Goal: Information Seeking & Learning: Check status

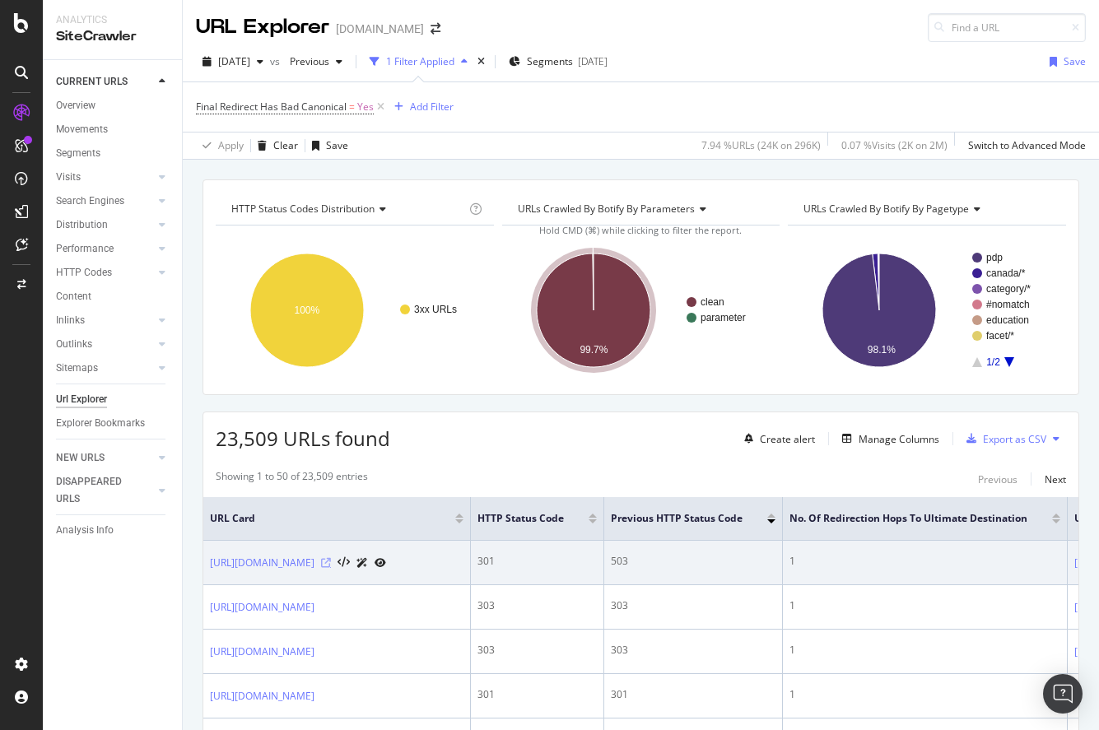
click at [331, 568] on icon at bounding box center [326, 563] width 10 height 10
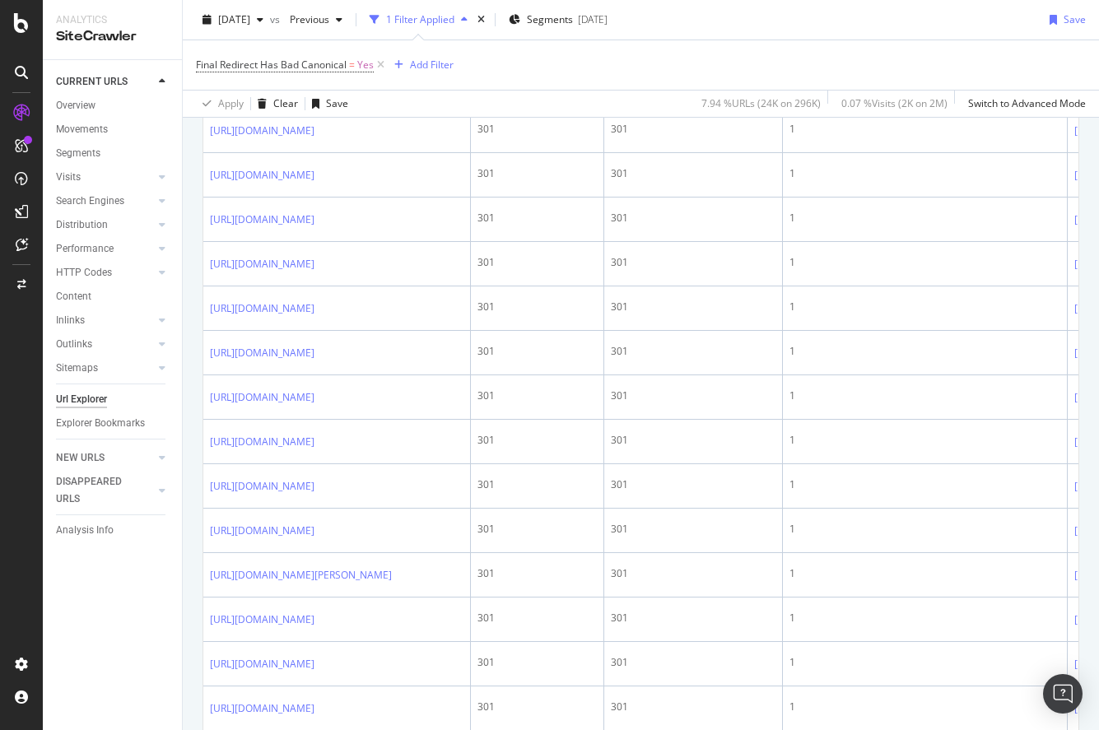
scroll to position [1443, 0]
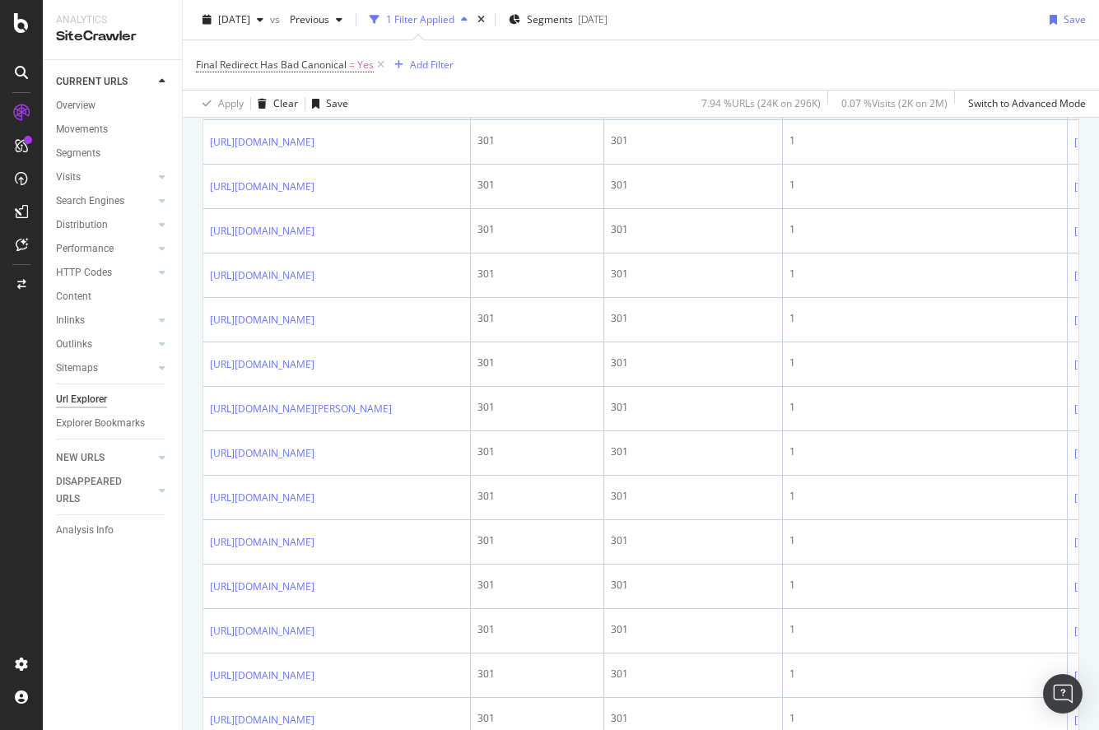
click at [314, 106] on link "[URL][DOMAIN_NAME]" at bounding box center [262, 98] width 105 height 16
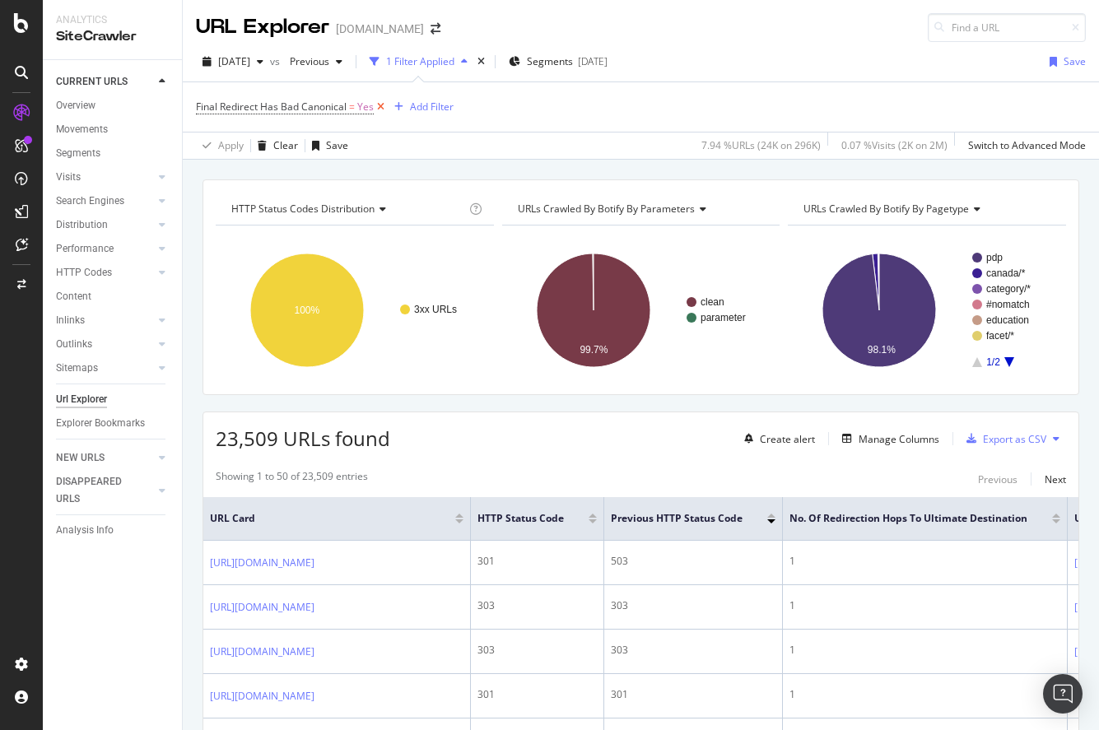
click at [377, 107] on icon at bounding box center [381, 107] width 14 height 16
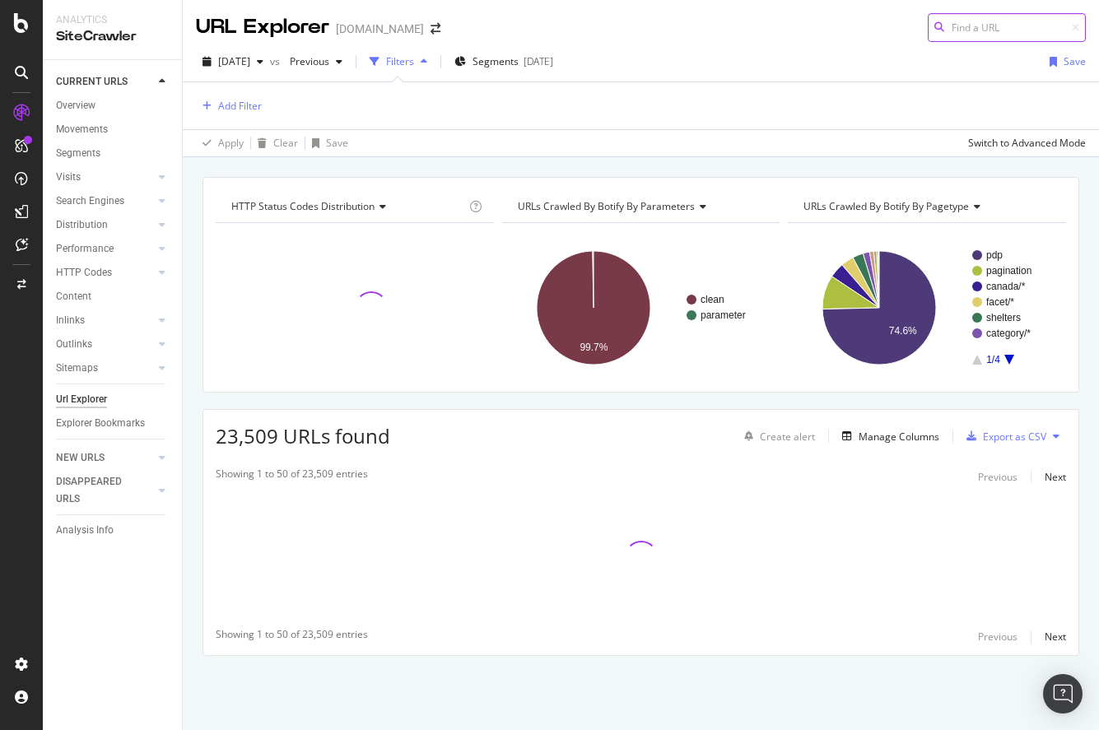
click at [980, 30] on input at bounding box center [1007, 27] width 158 height 29
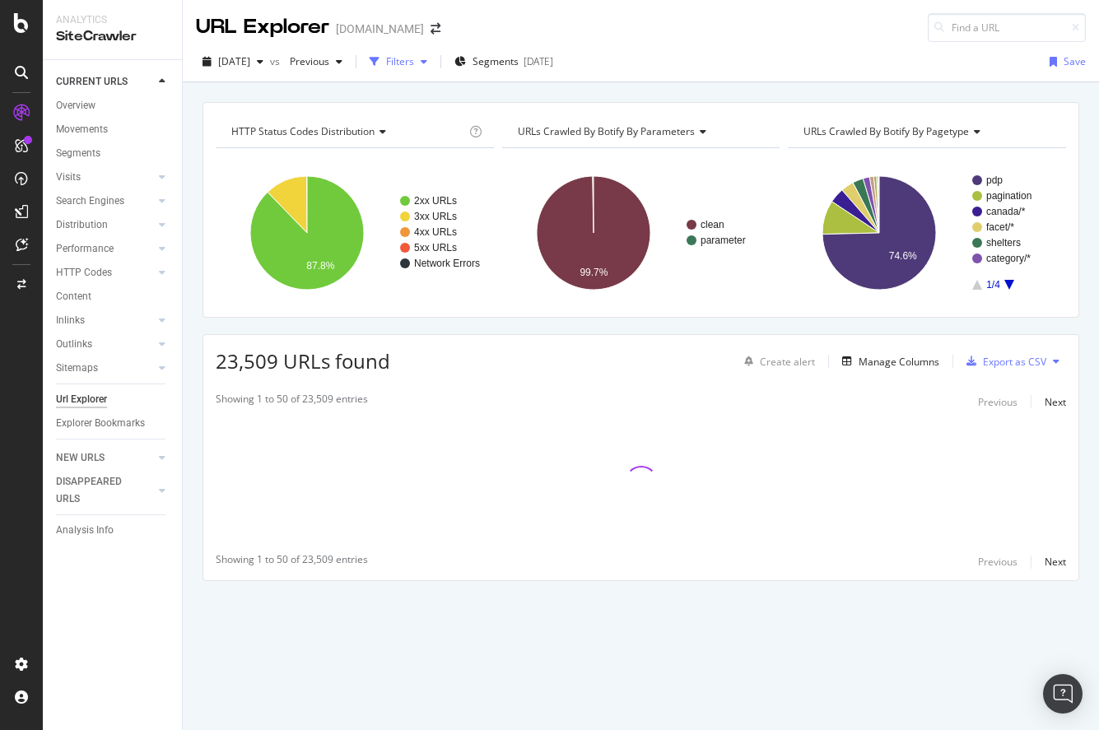
click at [414, 56] on div "Filters" at bounding box center [400, 61] width 28 height 14
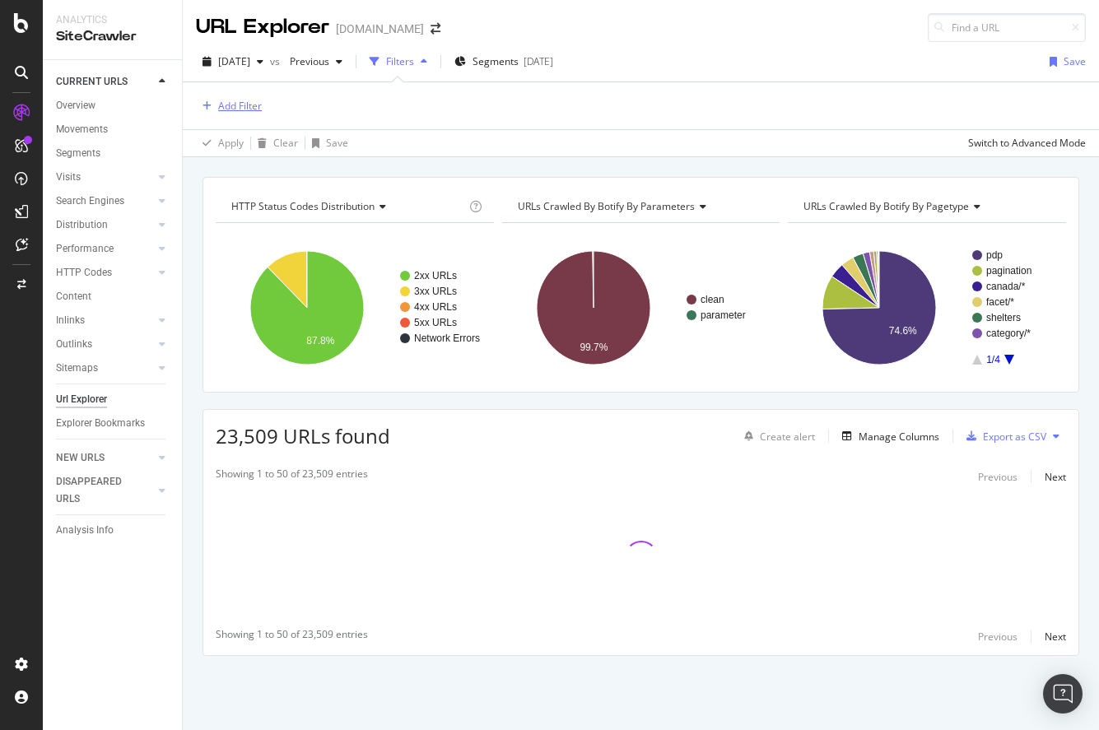
click at [250, 109] on div "Add Filter" at bounding box center [240, 106] width 44 height 14
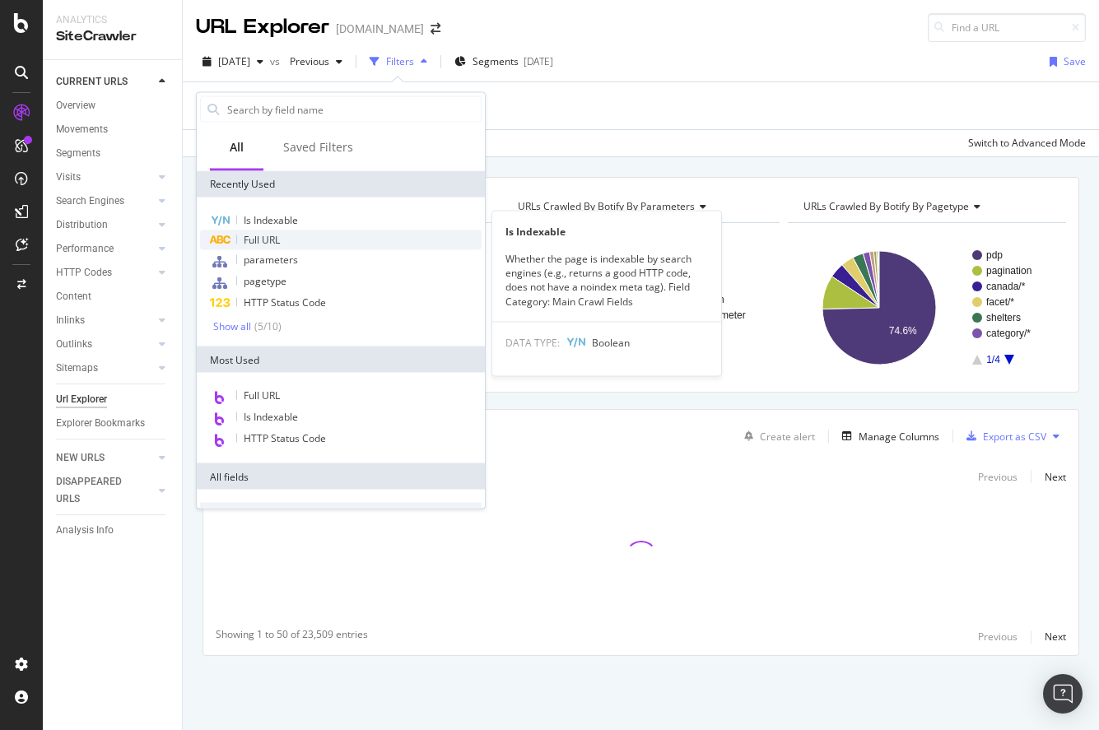
click at [268, 236] on span "Full URL" at bounding box center [262, 240] width 36 height 14
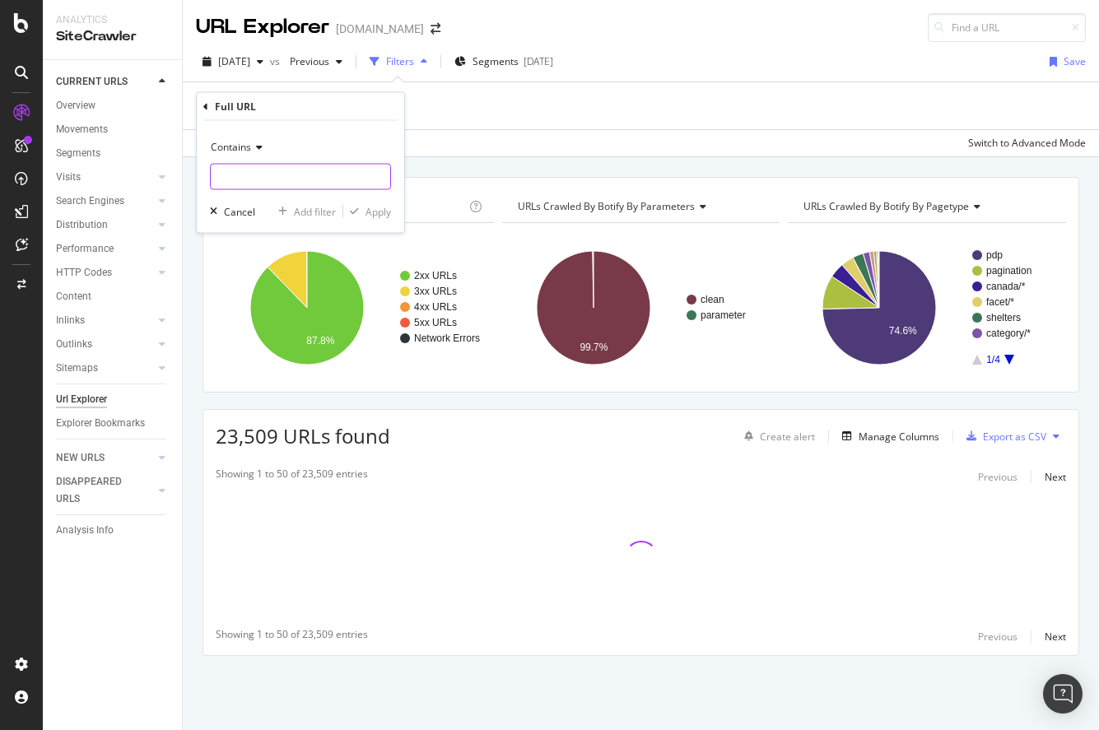
click at [312, 178] on input "text" at bounding box center [300, 177] width 179 height 26
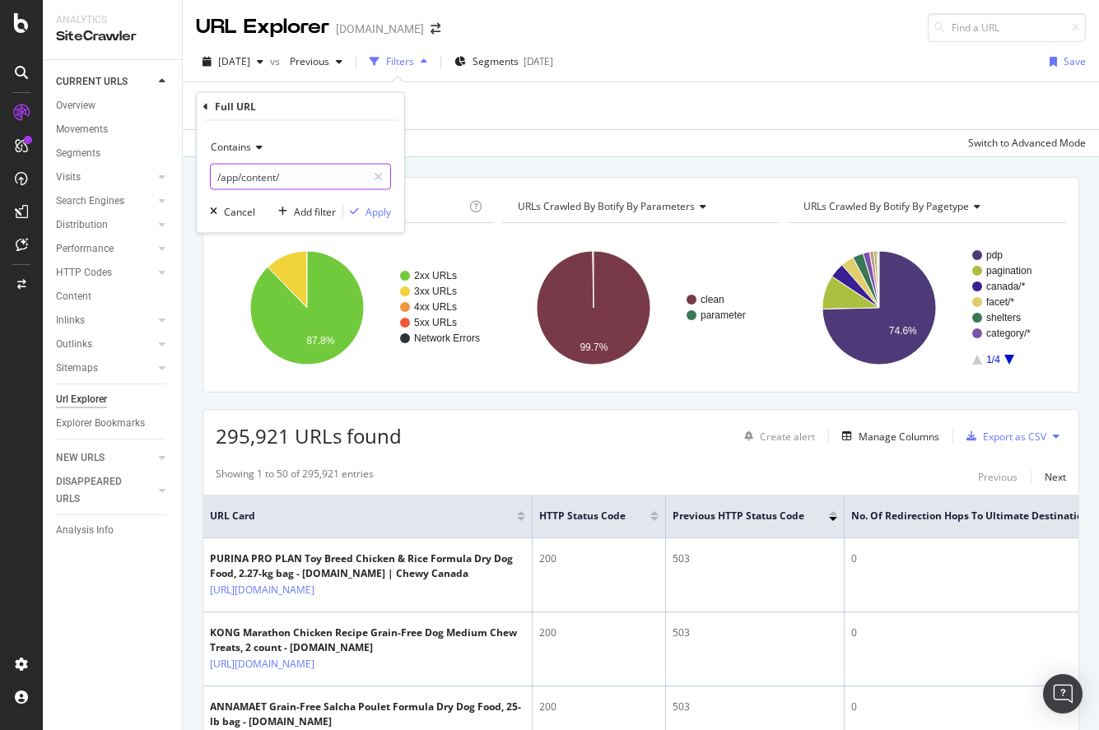
type input "/app/content/"
click at [380, 217] on div "Apply" at bounding box center [378, 211] width 26 height 14
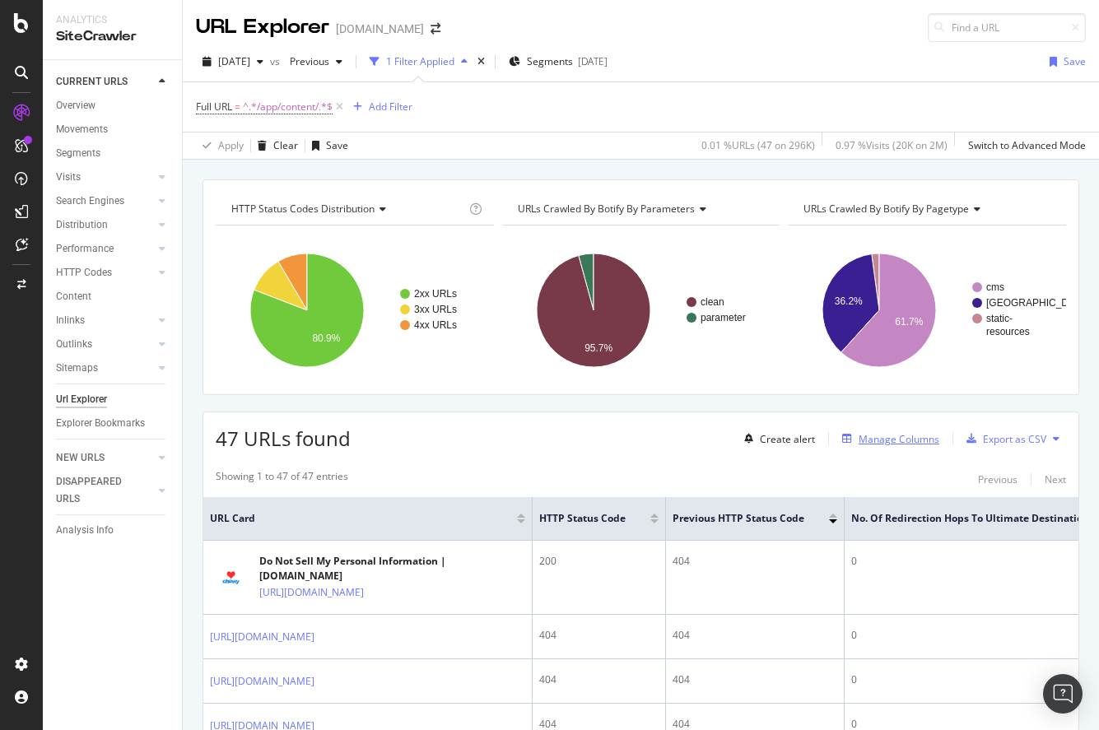
click at [886, 435] on div "Manage Columns" at bounding box center [898, 439] width 81 height 14
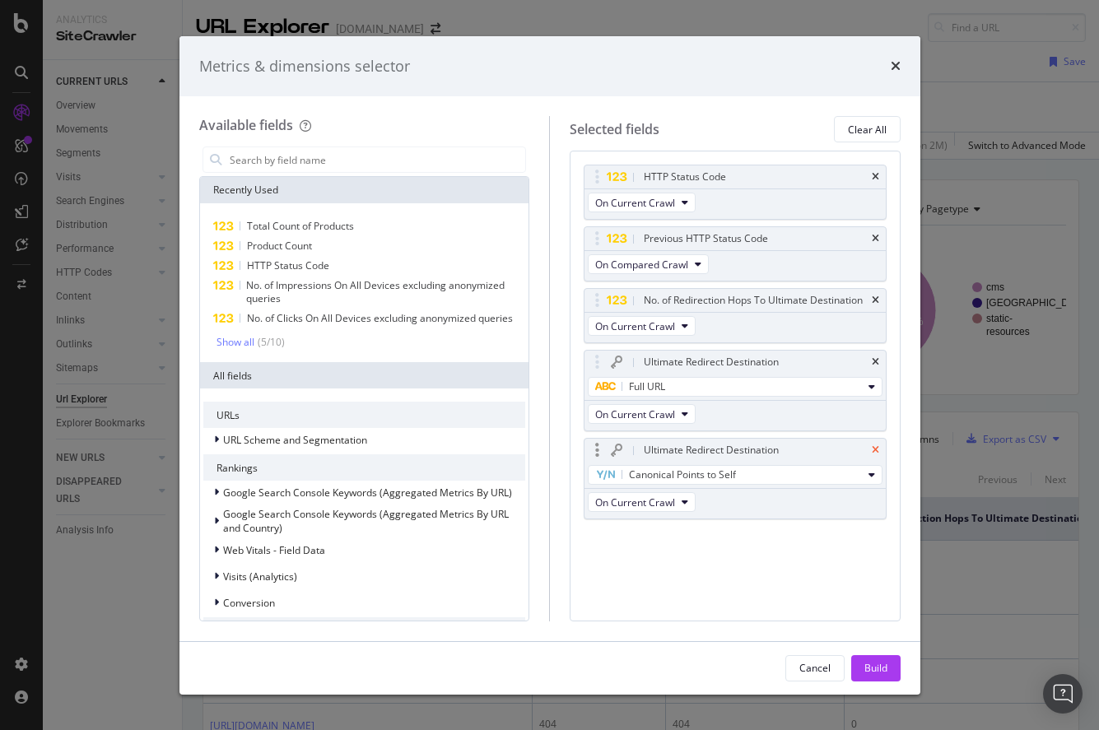
click at [876, 448] on icon "times" at bounding box center [875, 450] width 7 height 10
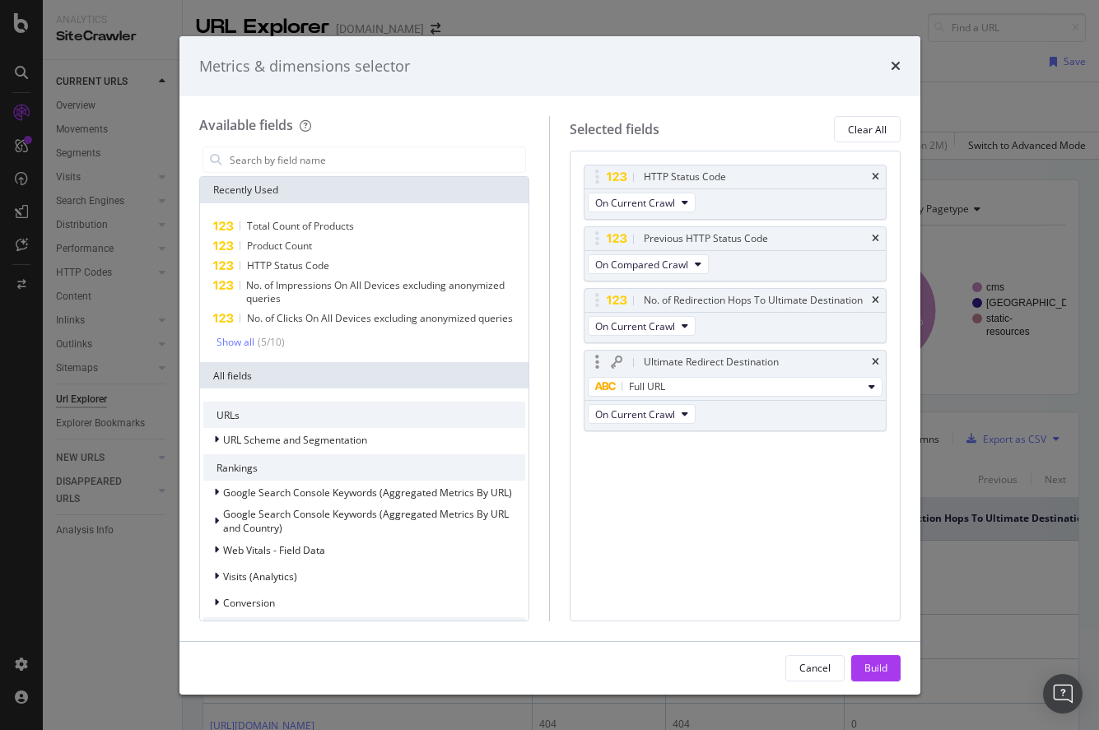
click at [870, 360] on div "Ultimate Redirect Destination" at bounding box center [734, 362] width 301 height 23
click at [880, 363] on div "Ultimate Redirect Destination" at bounding box center [734, 362] width 301 height 23
click at [874, 298] on icon "times" at bounding box center [875, 300] width 7 height 10
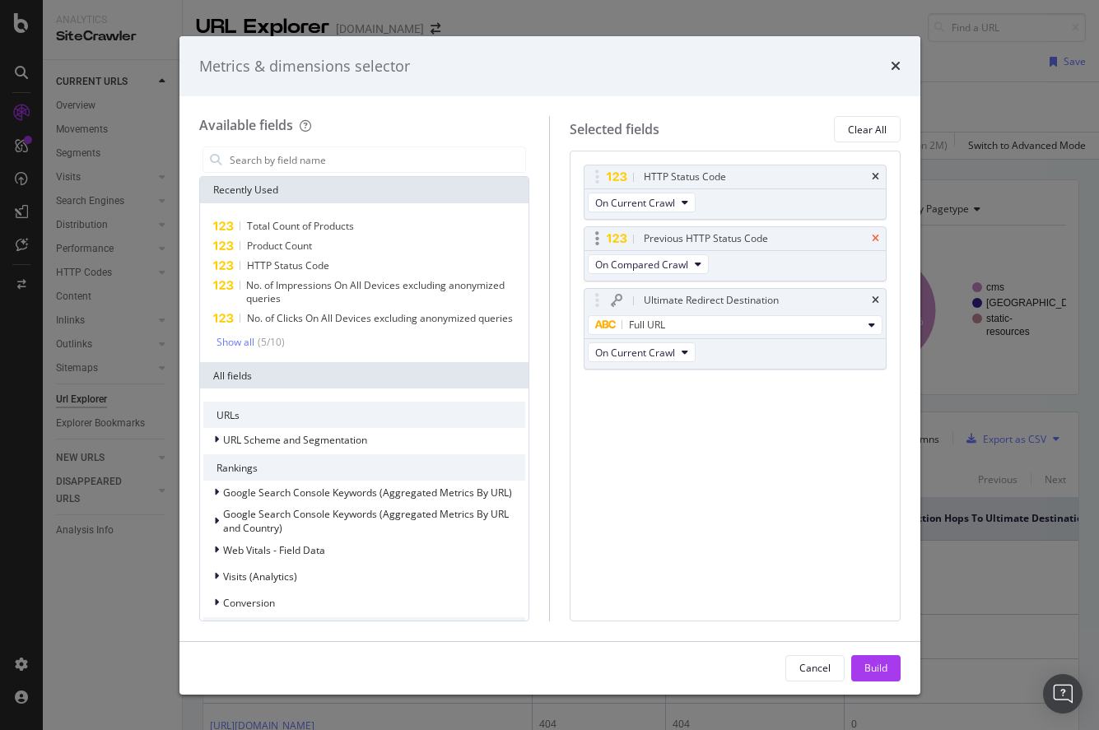
click at [875, 238] on icon "times" at bounding box center [875, 239] width 7 height 10
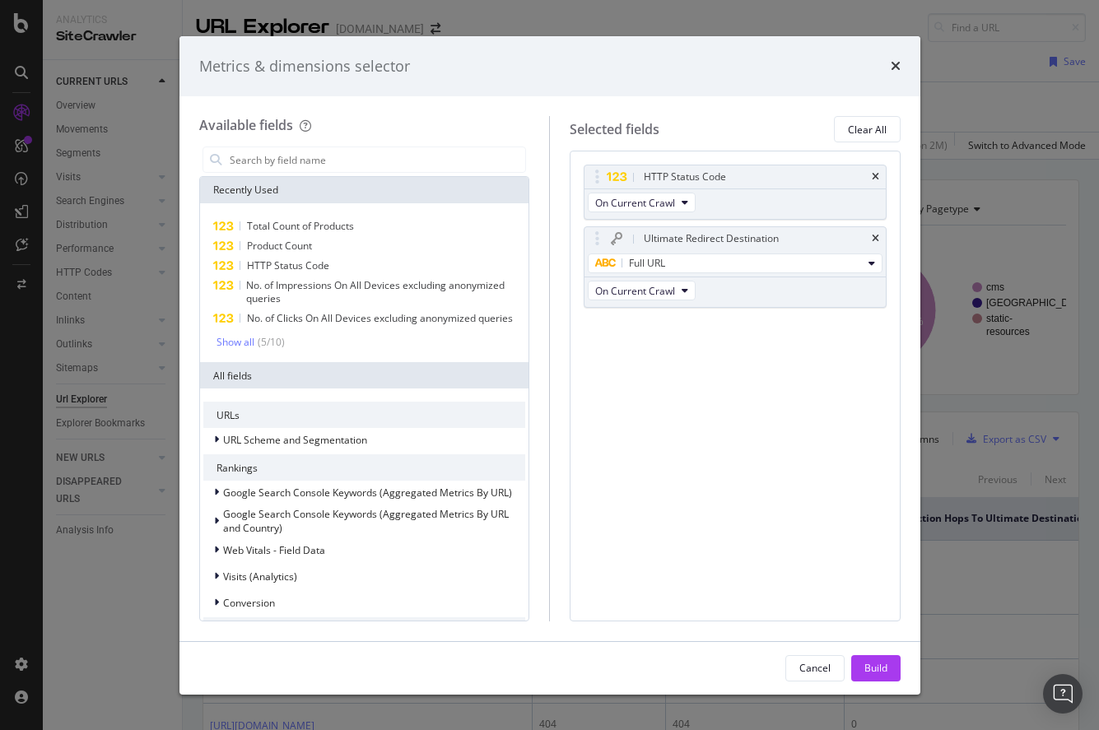
click at [875, 238] on icon "times" at bounding box center [875, 239] width 7 height 10
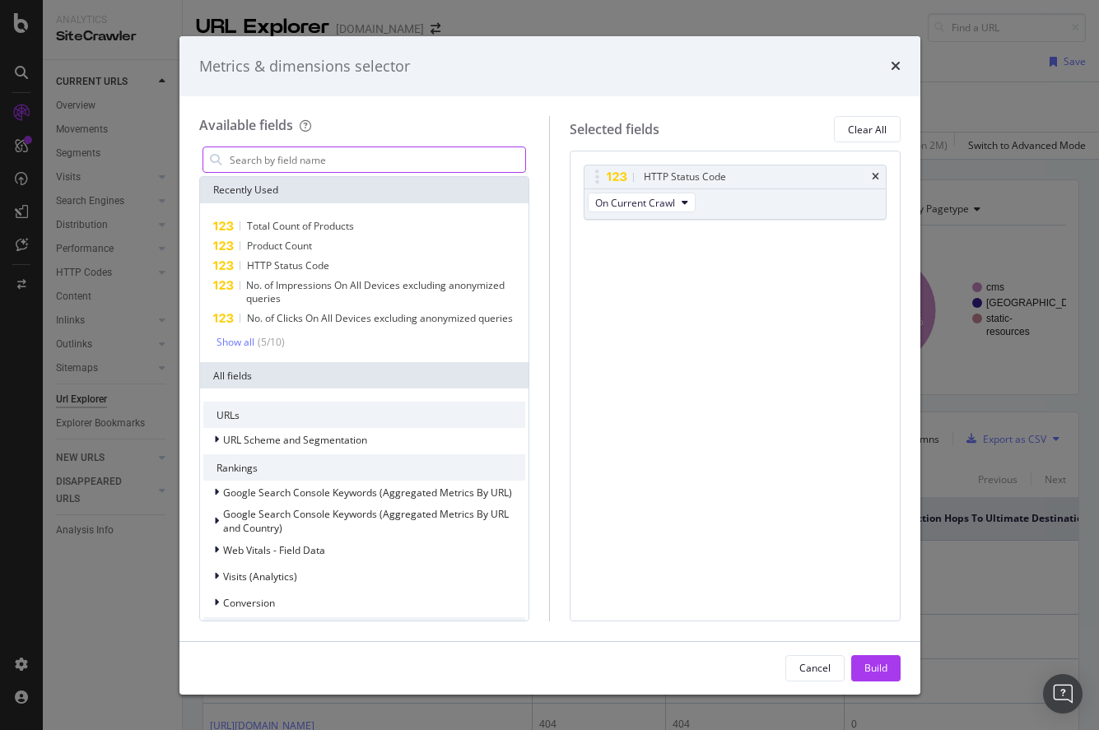
click at [335, 165] on input "modal" at bounding box center [377, 159] width 298 height 25
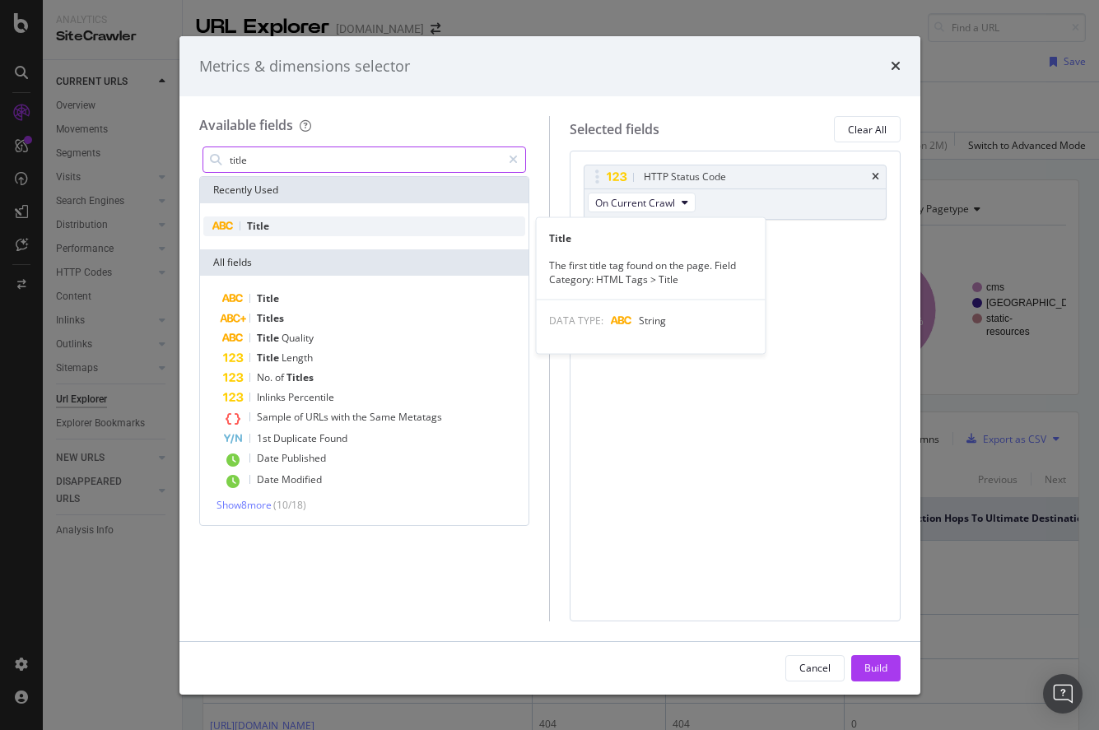
type input "title"
click at [321, 221] on div "Title" at bounding box center [364, 226] width 323 height 20
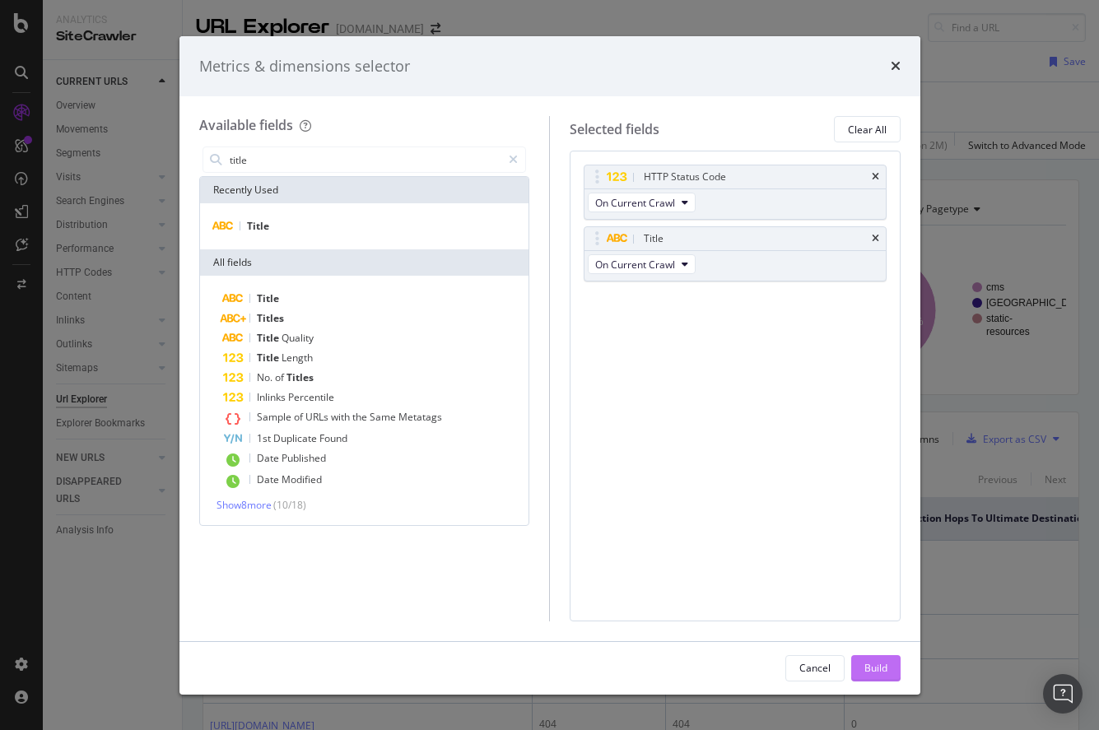
click at [865, 664] on div "Build" at bounding box center [875, 668] width 23 height 14
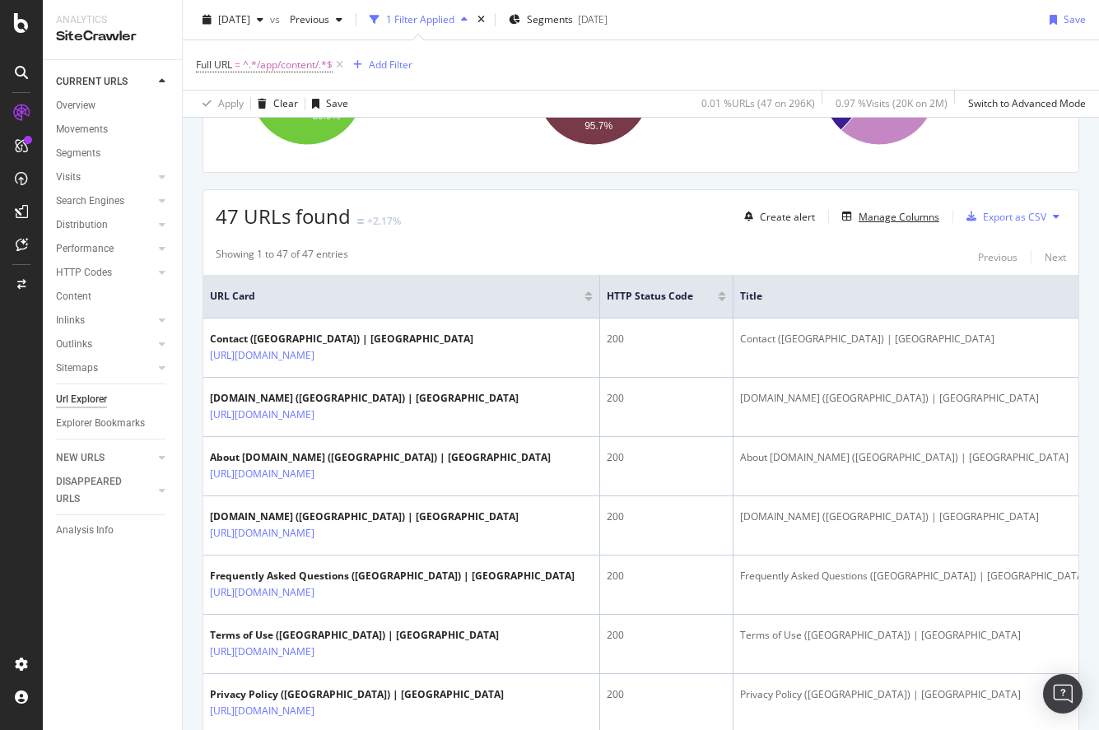
scroll to position [225, 0]
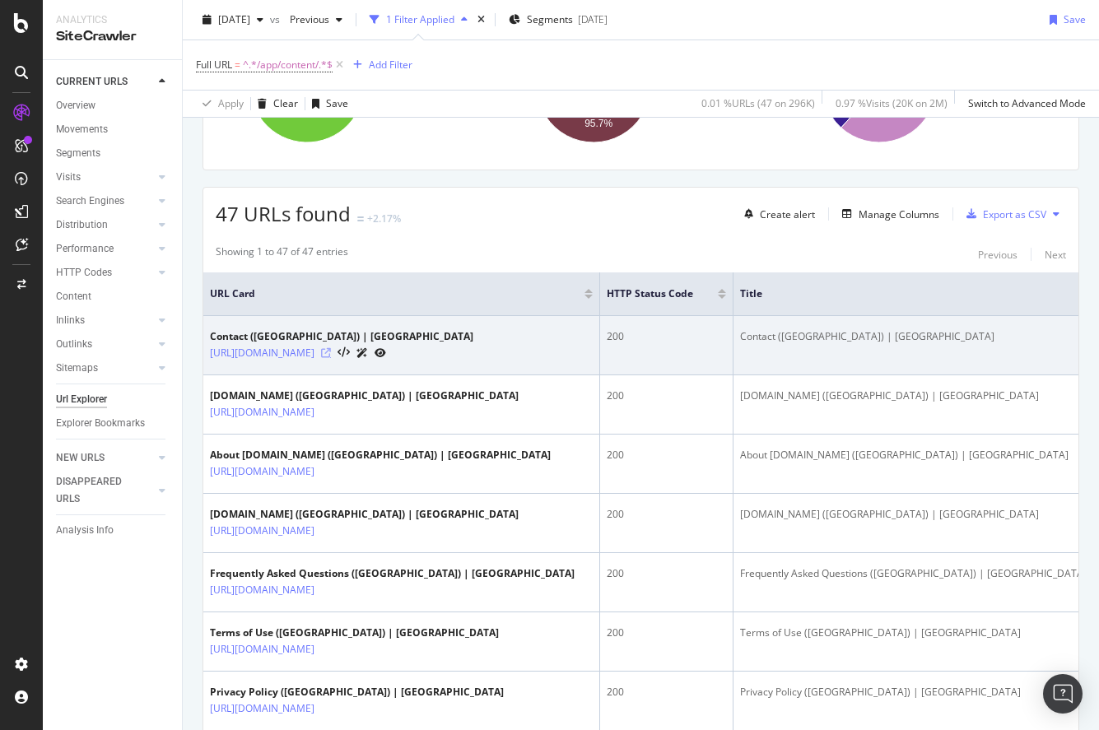
click at [331, 353] on icon at bounding box center [326, 353] width 10 height 10
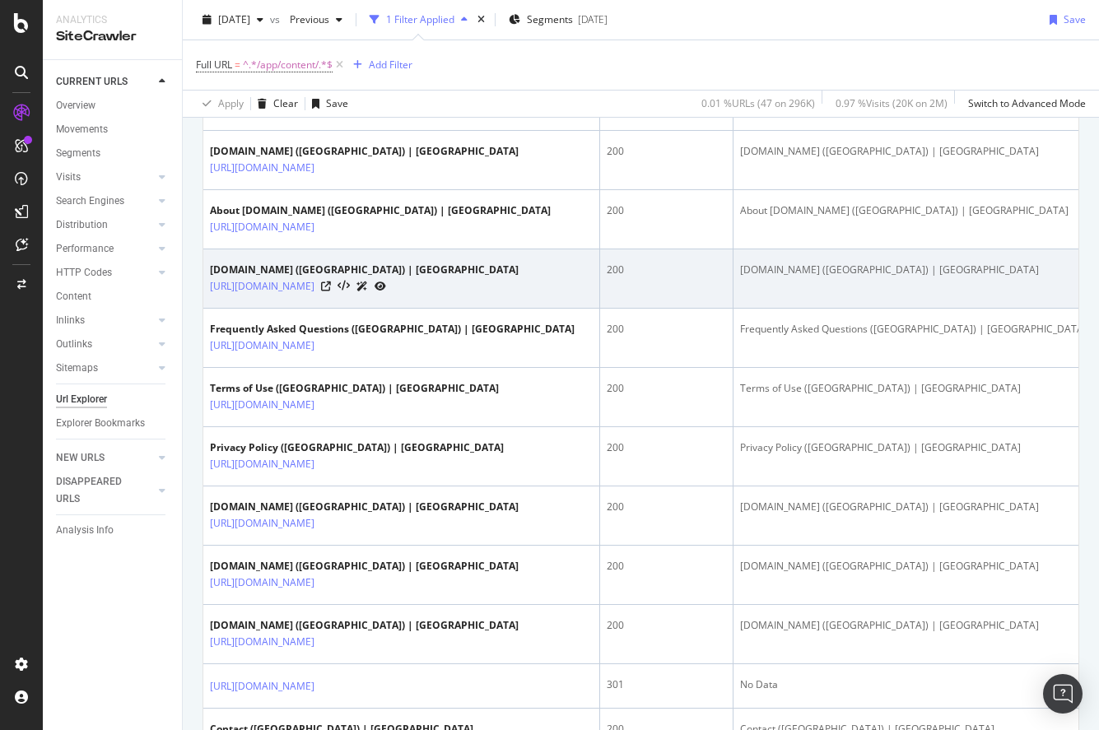
scroll to position [909, 0]
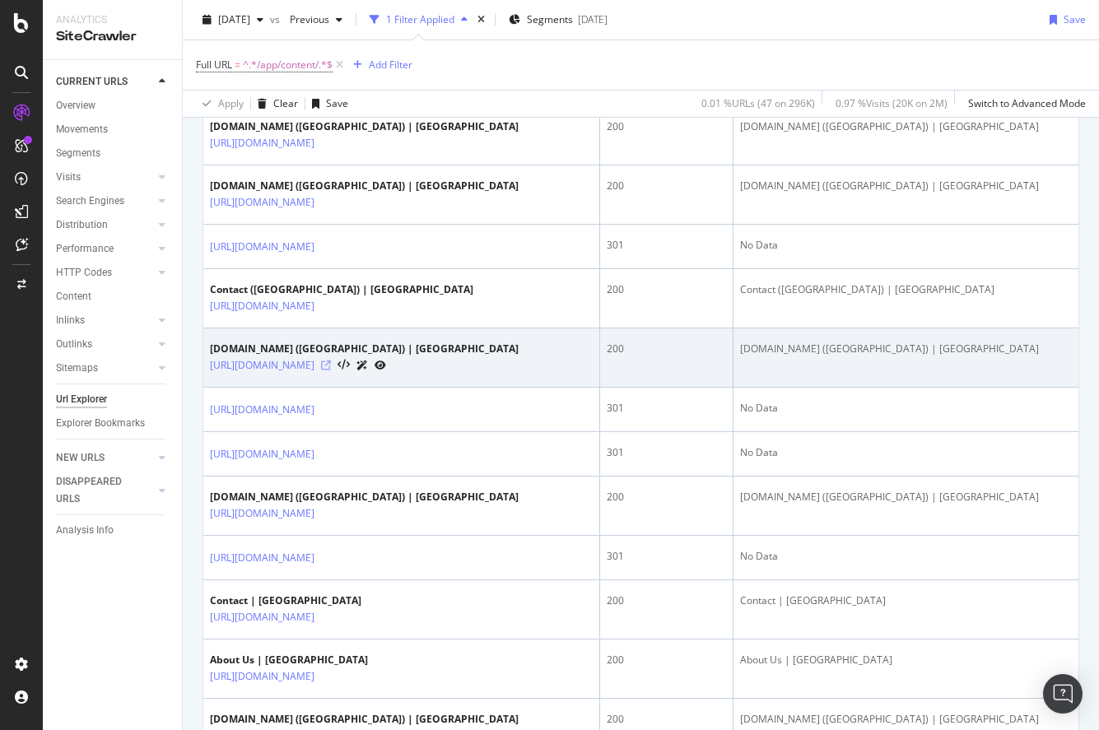
click at [331, 365] on icon at bounding box center [326, 365] width 10 height 10
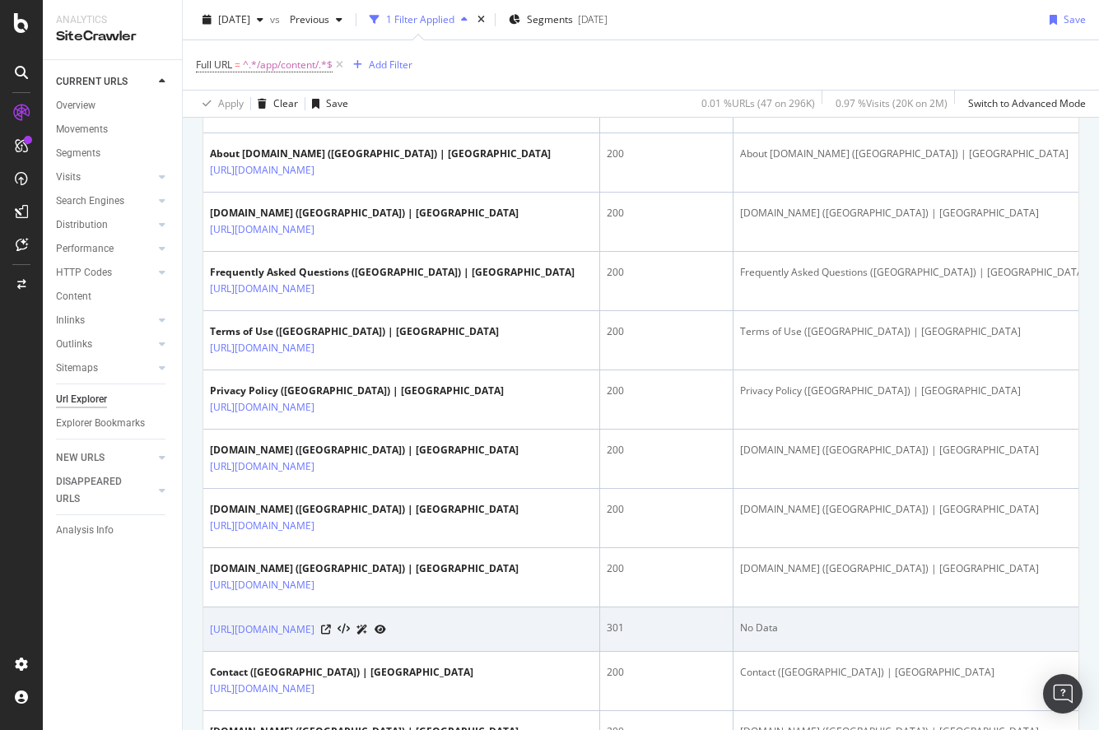
scroll to position [488, 0]
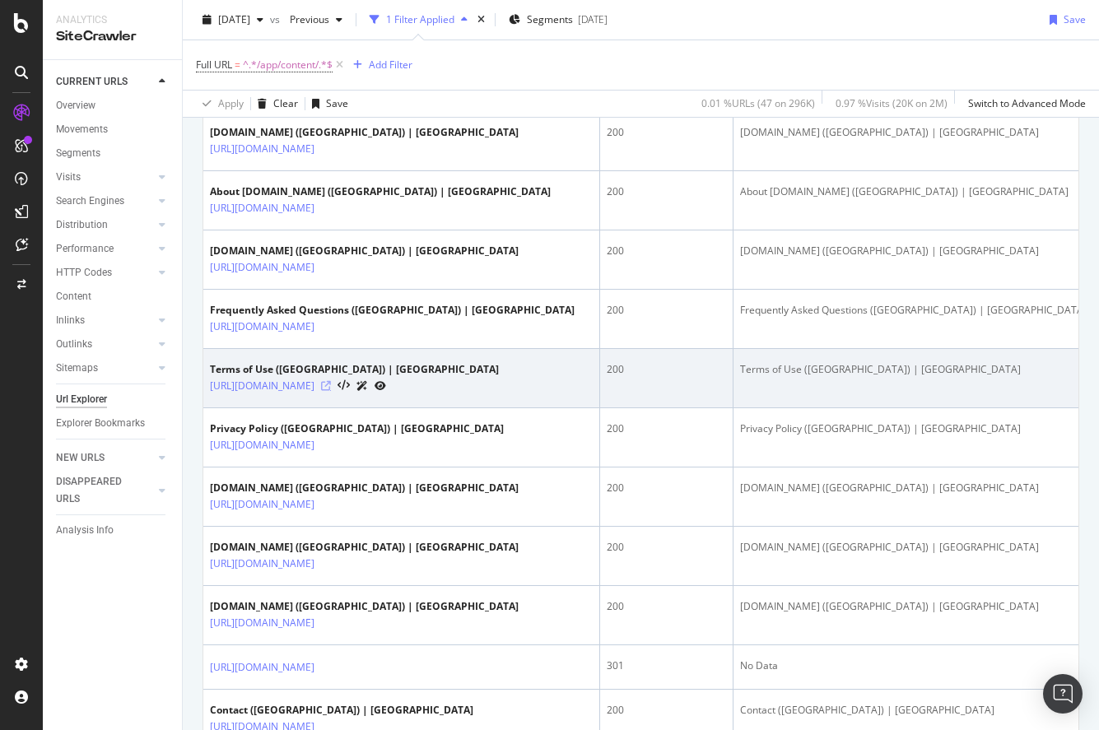
click at [331, 384] on icon at bounding box center [326, 386] width 10 height 10
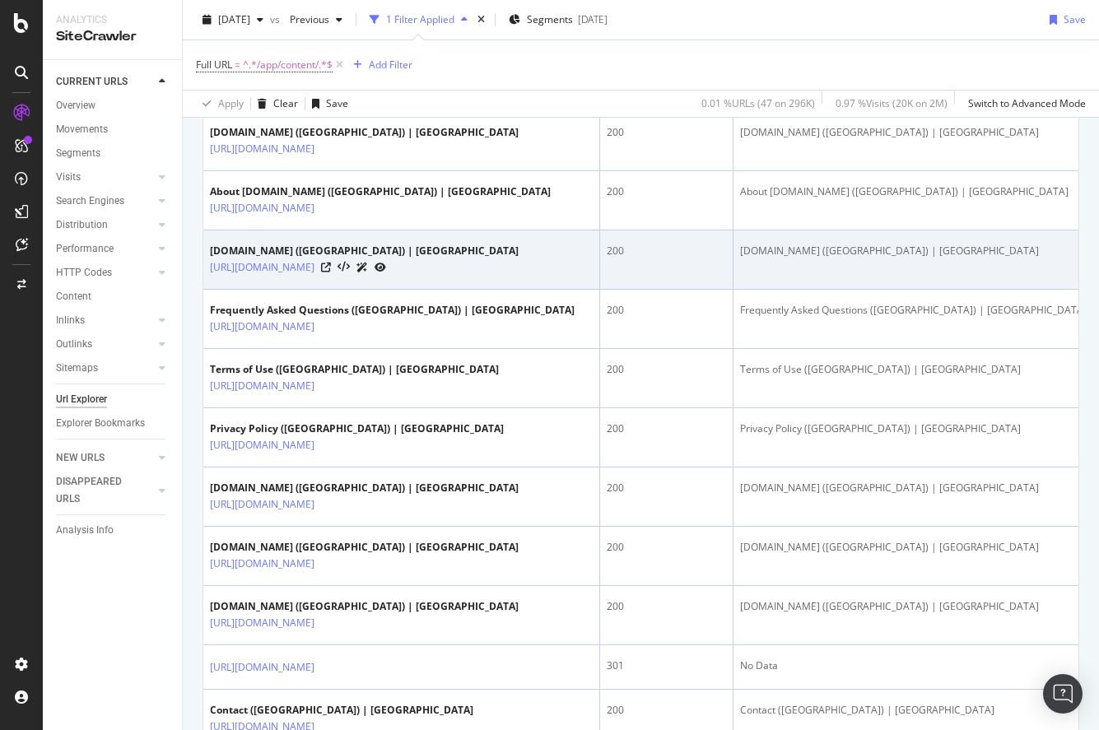
scroll to position [0, 0]
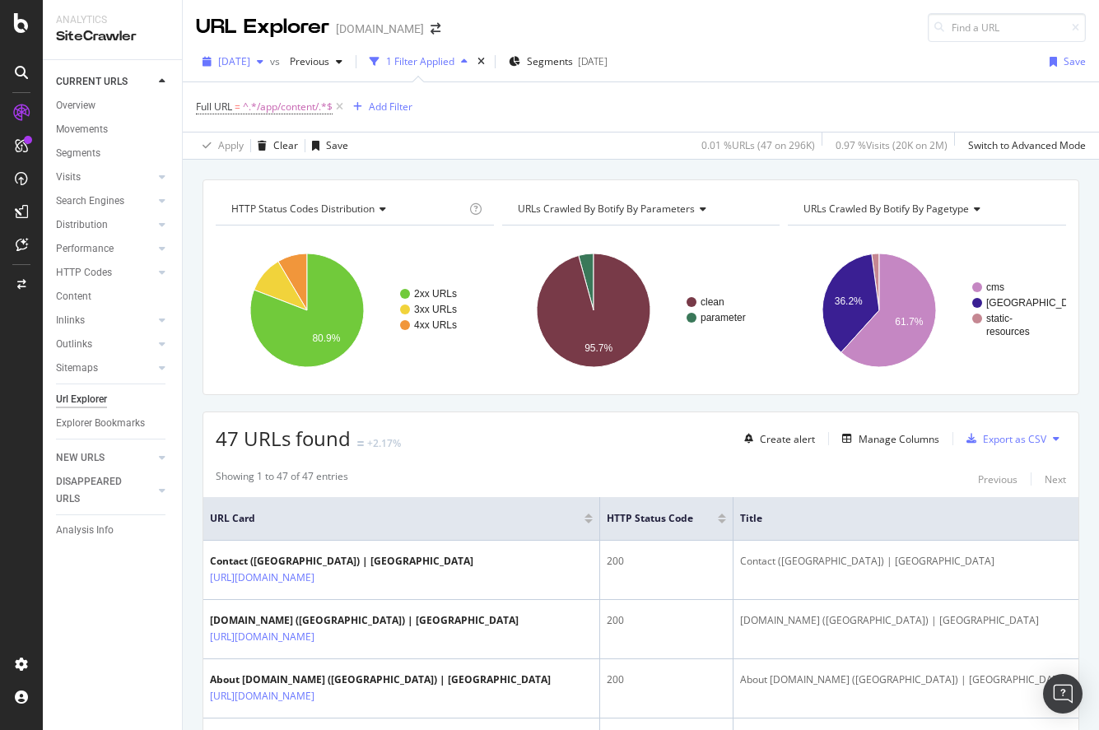
click at [250, 59] on span "[DATE]" at bounding box center [234, 61] width 32 height 14
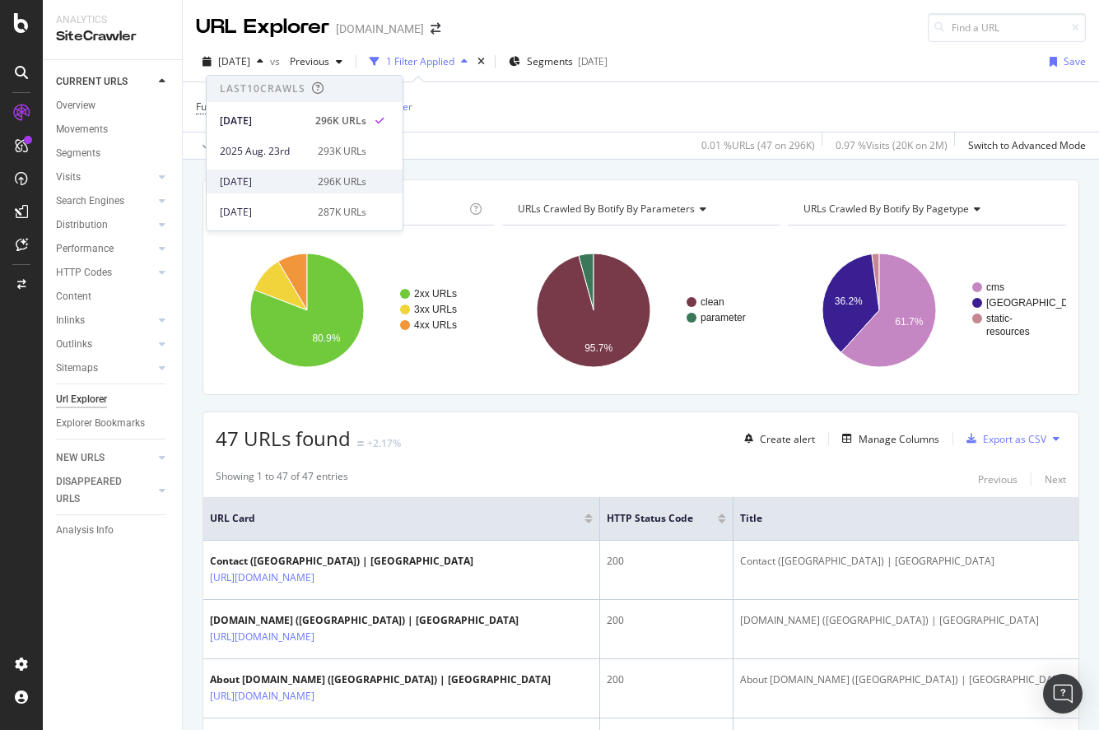
click at [311, 174] on div "[DATE] 296K URLs" at bounding box center [293, 181] width 146 height 15
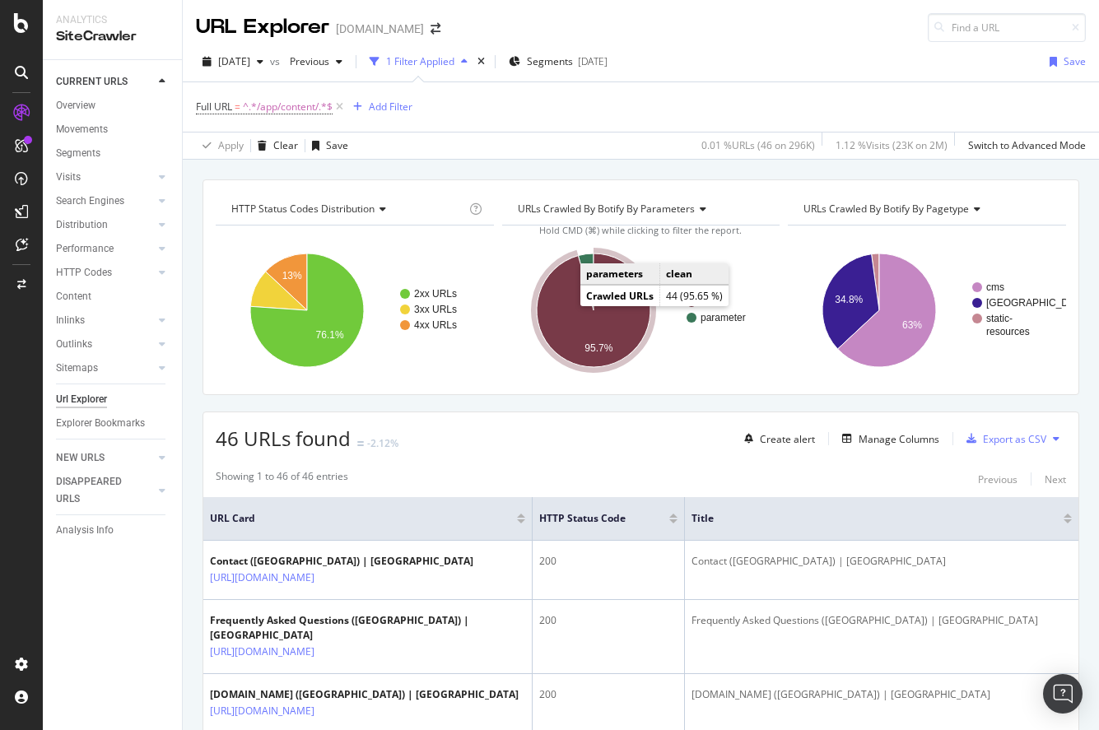
click at [584, 332] on icon "A chart." at bounding box center [594, 310] width 114 height 114
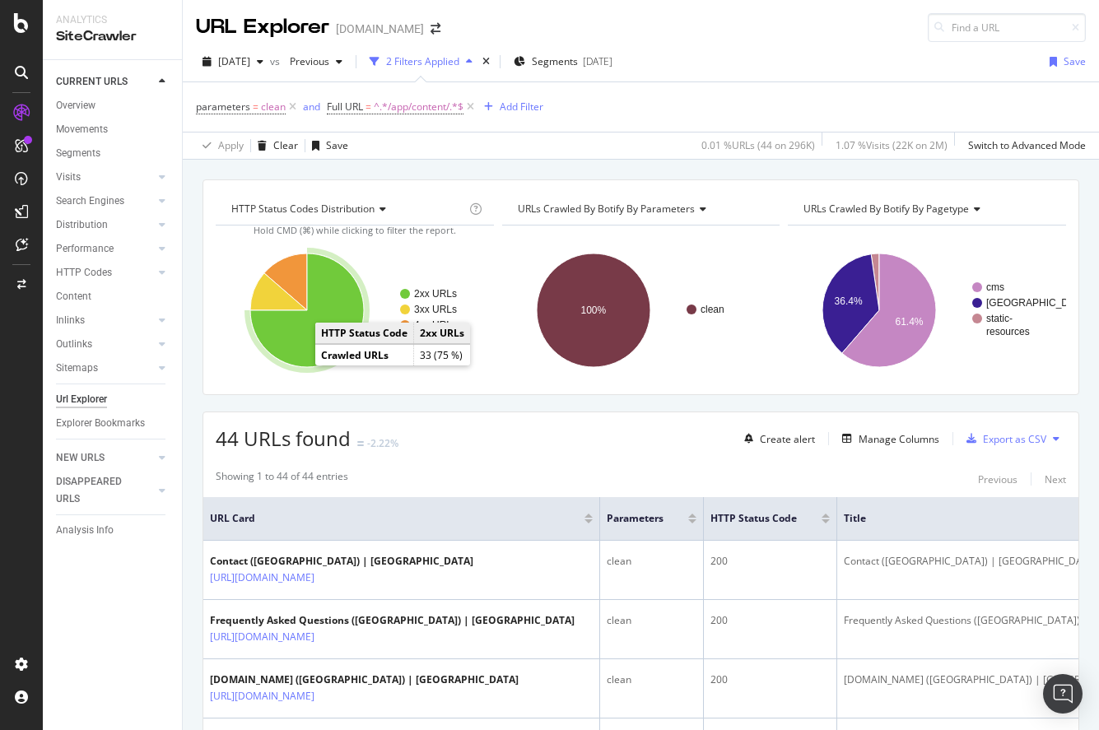
click at [315, 351] on td "Crawled URLs" at bounding box center [364, 355] width 99 height 21
click at [300, 351] on icon "A chart." at bounding box center [307, 310] width 114 height 114
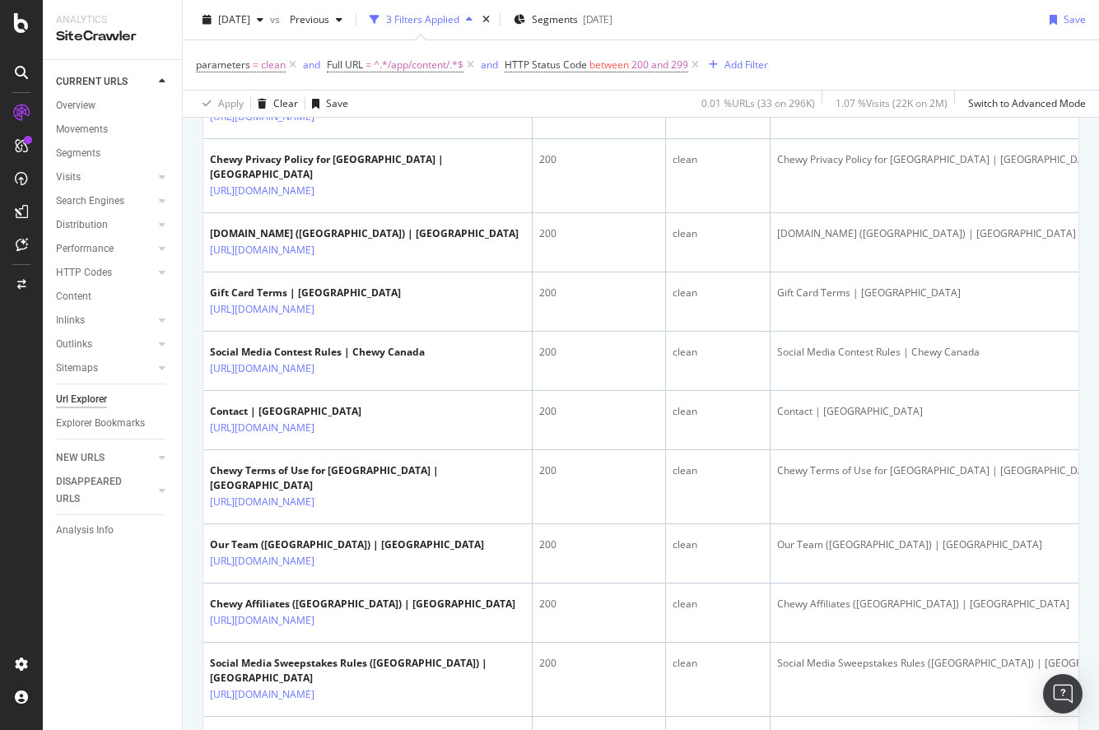
scroll to position [582, 0]
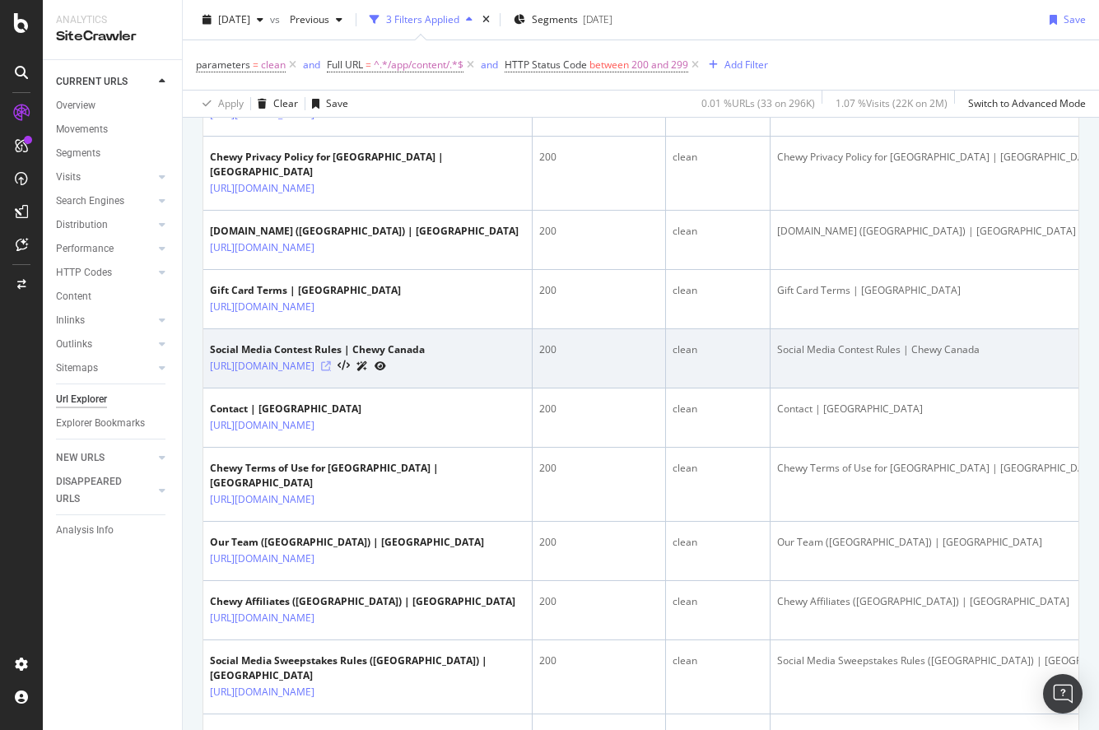
click at [331, 371] on icon at bounding box center [326, 366] width 10 height 10
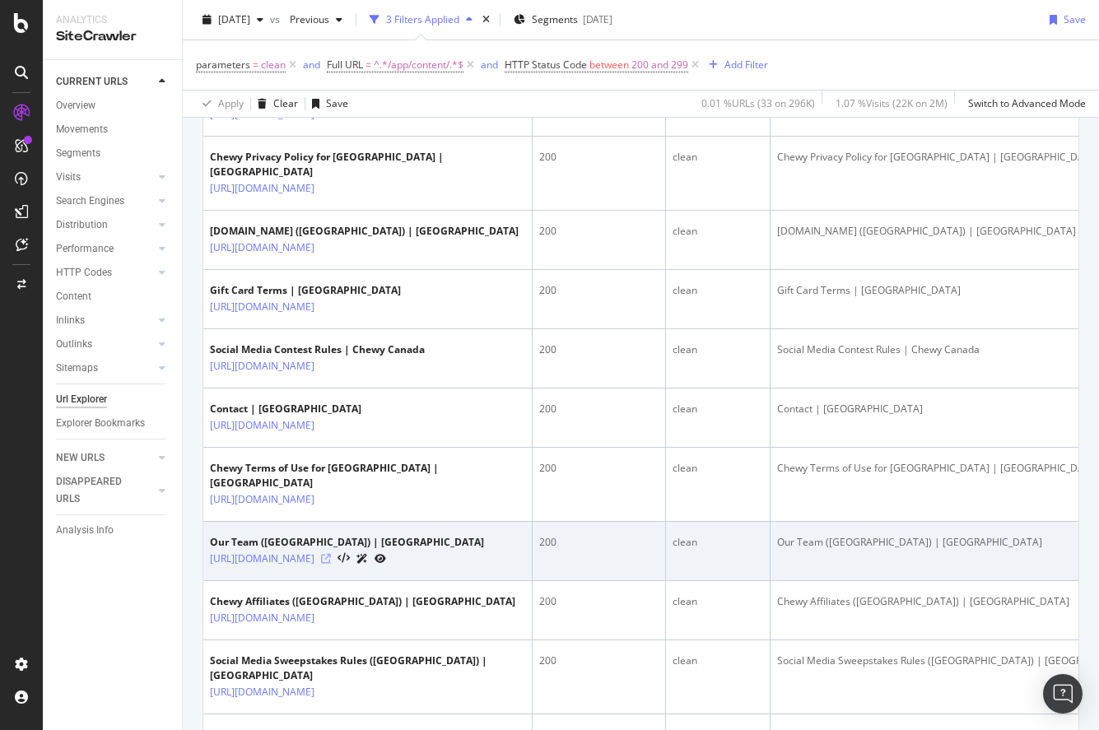
click at [331, 564] on icon at bounding box center [326, 559] width 10 height 10
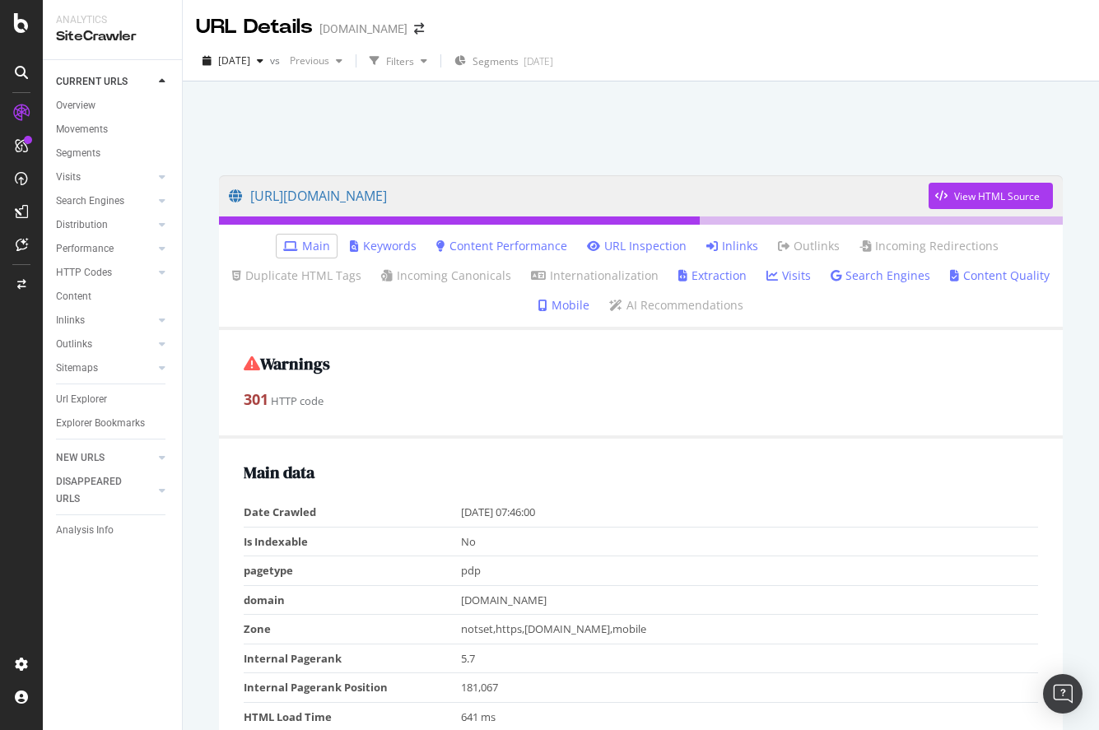
click at [720, 251] on link "Inlinks" at bounding box center [732, 246] width 52 height 16
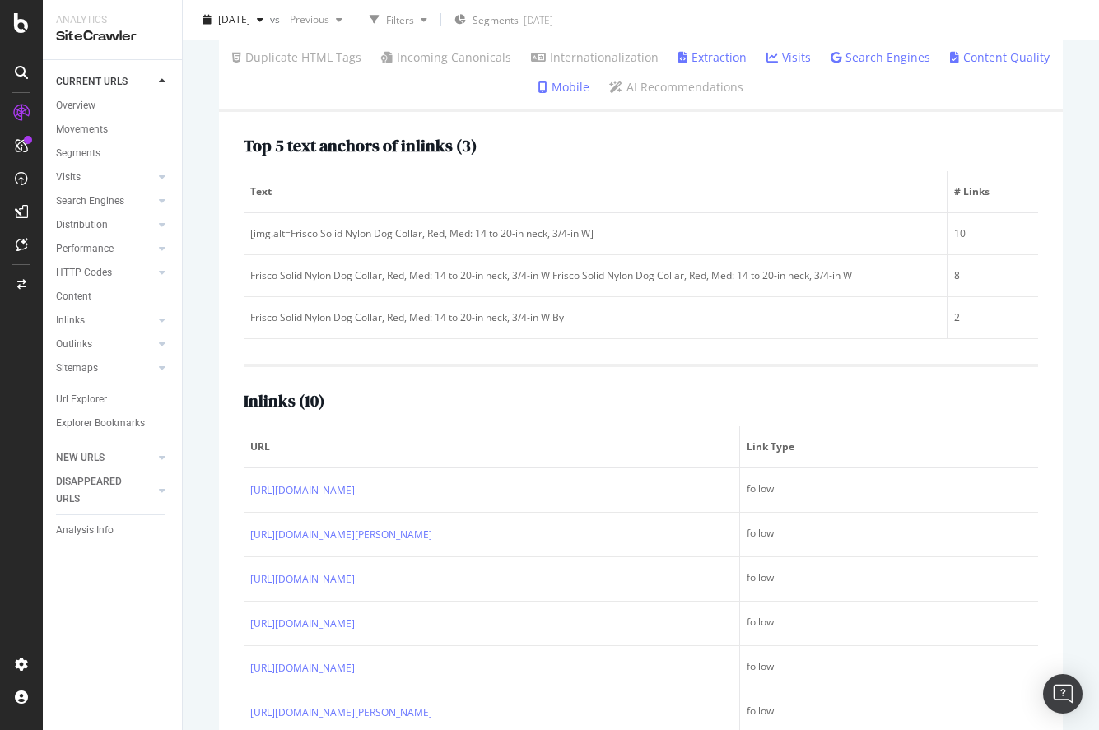
scroll to position [237, 0]
